Goal: Task Accomplishment & Management: Use online tool/utility

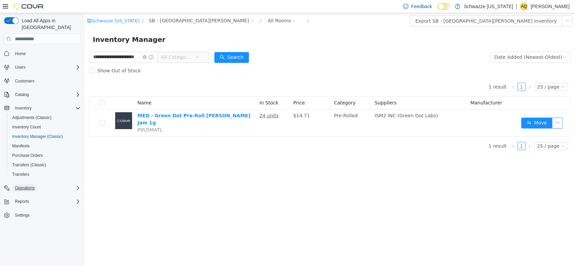
click at [24, 185] on span "Operations" at bounding box center [25, 187] width 20 height 5
click at [29, 195] on span "Cash Management" at bounding box center [29, 197] width 34 height 5
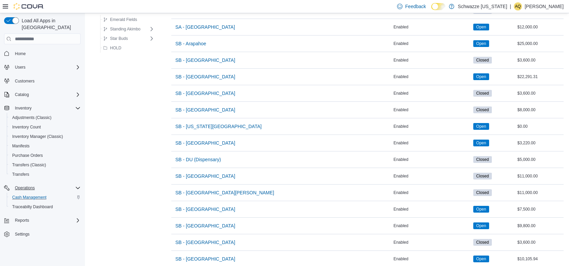
scroll to position [170, 0]
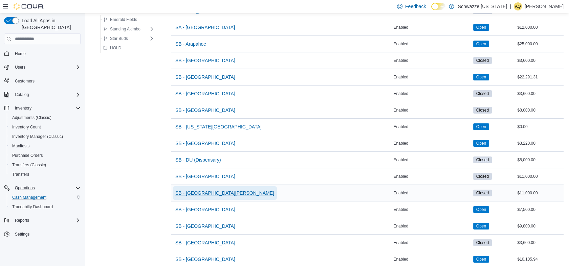
click at [194, 190] on span "SB - [GEOGRAPHIC_DATA][PERSON_NAME]" at bounding box center [224, 193] width 99 height 7
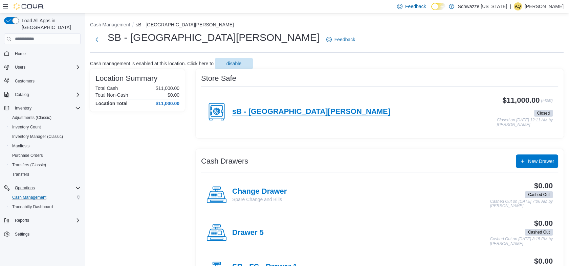
click at [266, 113] on h4 "sB - [GEOGRAPHIC_DATA][PERSON_NAME]" at bounding box center [311, 112] width 158 height 9
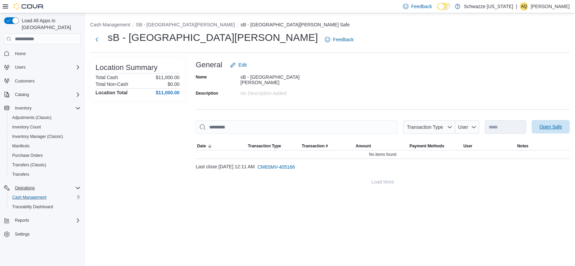
click at [556, 129] on span "Open Safe" at bounding box center [550, 127] width 30 height 14
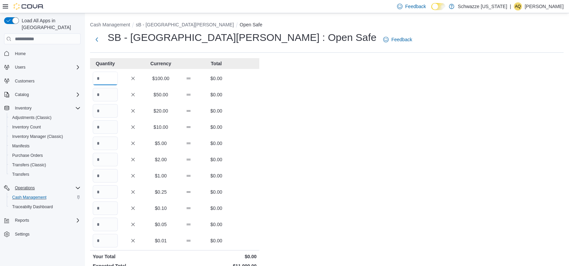
click at [102, 78] on input "Quantity" at bounding box center [105, 79] width 25 height 14
type input "***"
click at [334, 140] on div "Cash Management sB - [GEOGRAPHIC_DATA][PERSON_NAME] Open Safe SB - [GEOGRAPHIC_…" at bounding box center [327, 189] width 484 height 353
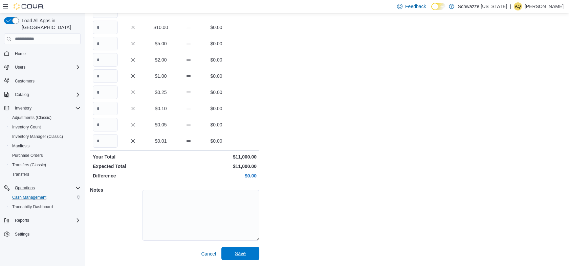
click at [242, 254] on span "Save" at bounding box center [240, 253] width 11 height 7
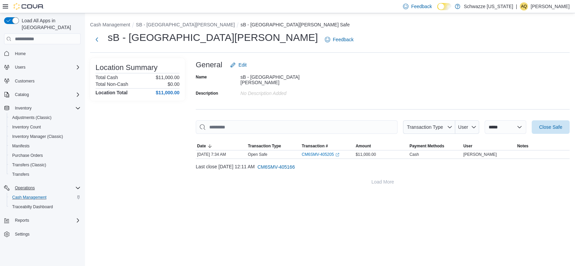
click at [242, 254] on div "**********" at bounding box center [330, 139] width 490 height 253
click at [20, 218] on span "Reports" at bounding box center [22, 220] width 14 height 5
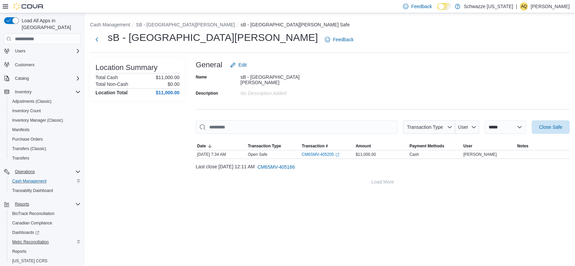
scroll to position [31, 0]
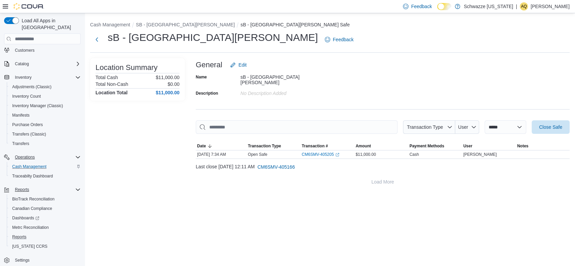
click at [22, 232] on button "Reports" at bounding box center [45, 236] width 76 height 9
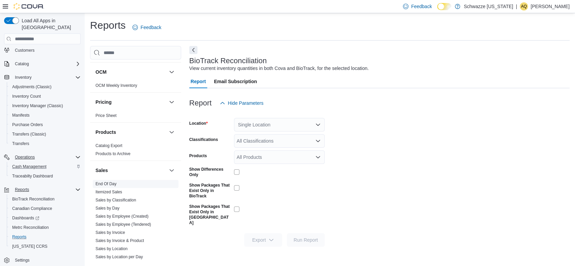
scroll to position [369, 0]
click at [109, 184] on link "End Of Day" at bounding box center [105, 184] width 21 height 5
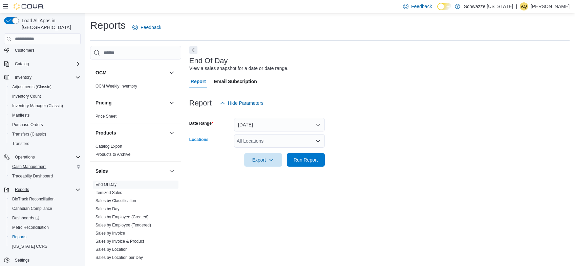
click at [252, 140] on div "All Locations" at bounding box center [279, 141] width 91 height 14
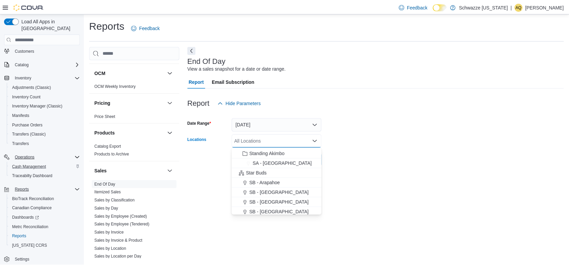
scroll to position [150, 0]
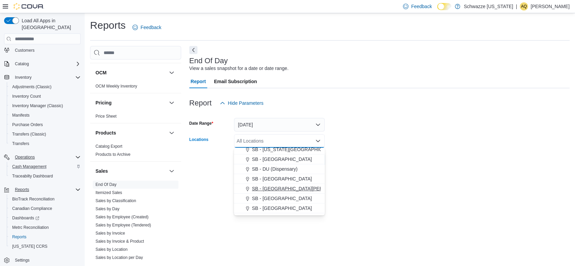
click at [277, 186] on span "SB - [GEOGRAPHIC_DATA][PERSON_NAME]" at bounding box center [301, 188] width 99 height 7
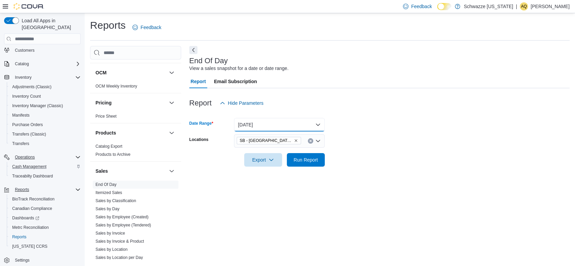
click at [263, 125] on button "[DATE]" at bounding box center [279, 125] width 91 height 14
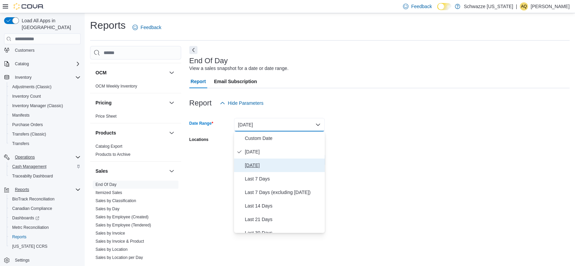
click at [264, 163] on span "[DATE]" at bounding box center [283, 165] width 77 height 8
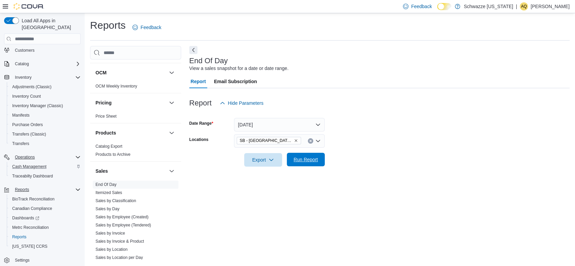
click at [311, 155] on span "Run Report" at bounding box center [306, 160] width 30 height 14
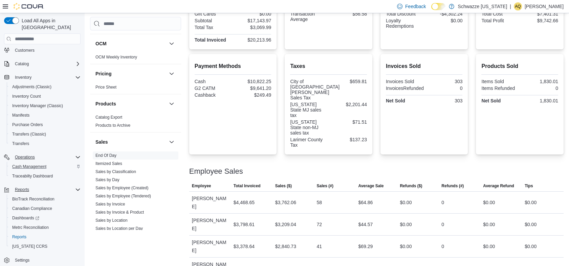
scroll to position [203, 0]
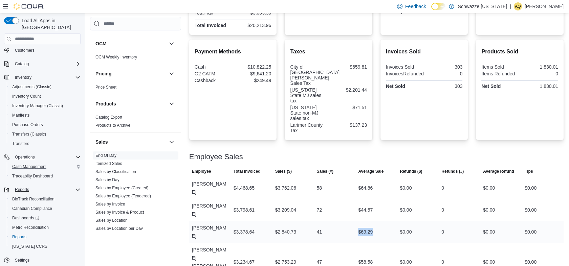
drag, startPoint x: 382, startPoint y: 186, endPoint x: 358, endPoint y: 193, distance: 25.1
click at [358, 225] on div "$69.29" at bounding box center [376, 232] width 42 height 14
click at [401, 225] on div "$0.00" at bounding box center [418, 232] width 42 height 14
